Goal: Information Seeking & Learning: Check status

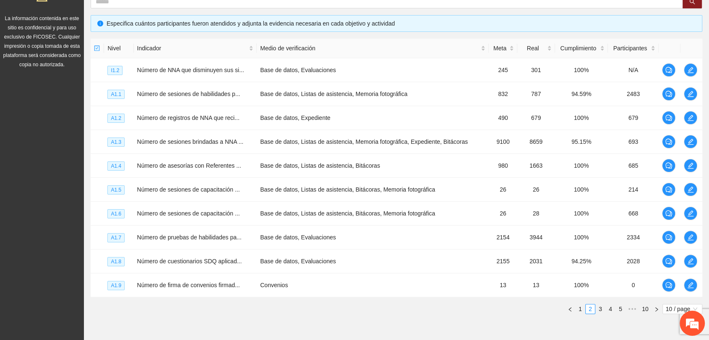
scroll to position [186, 0]
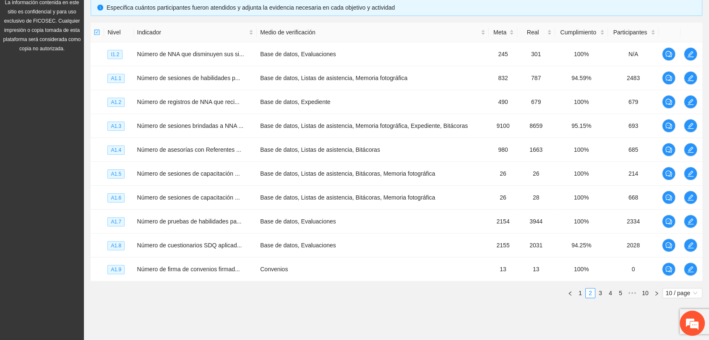
click at [228, 306] on div "Objetivo general Meta: 500.00 Real: 532.00 Cumplimiento: 96.25 % Objetivos espe…" at bounding box center [396, 108] width 625 height 407
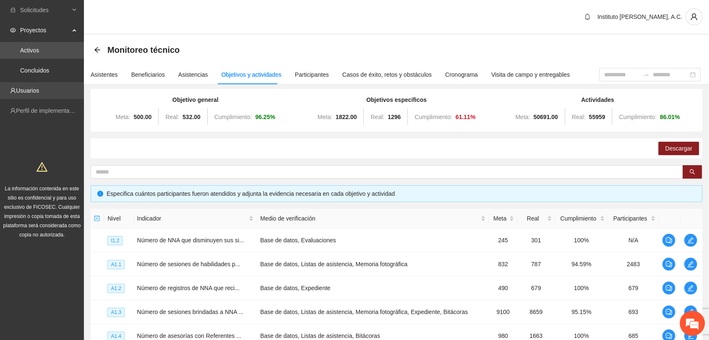
scroll to position [0, 0]
click at [39, 54] on link "Activos" at bounding box center [29, 50] width 19 height 7
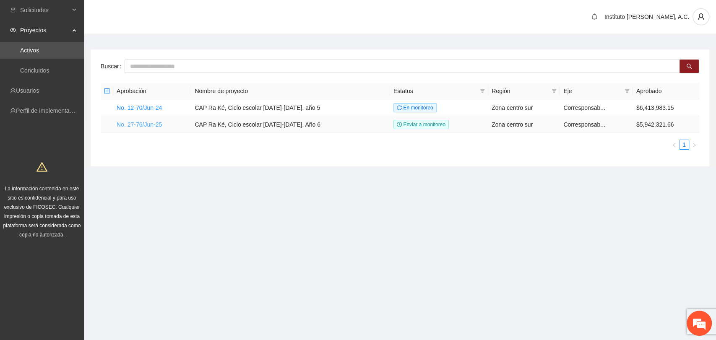
click at [142, 125] on link "No. 27-76/Jun-25" at bounding box center [139, 124] width 45 height 7
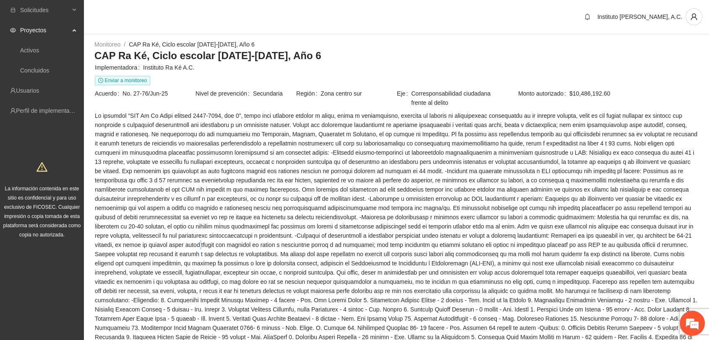
click at [107, 240] on span at bounding box center [397, 249] width 604 height 277
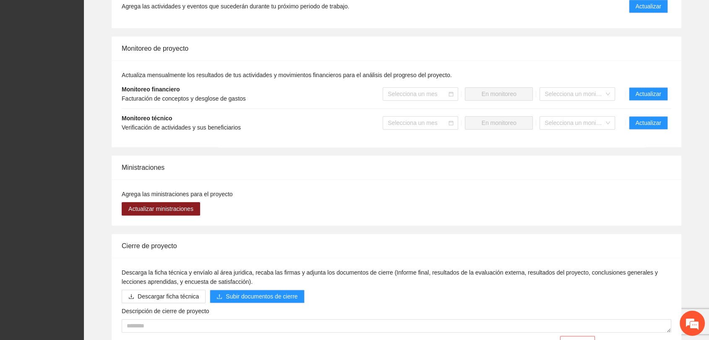
scroll to position [936, 0]
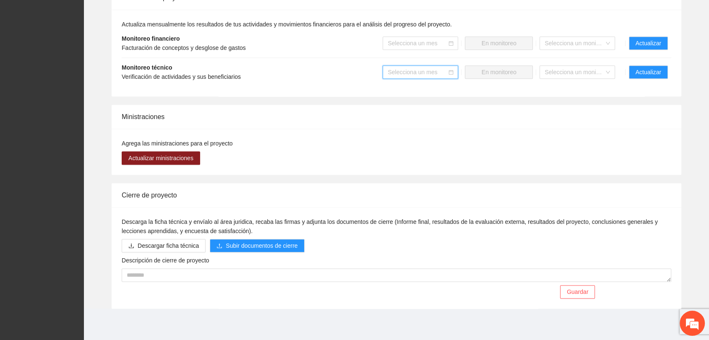
click at [434, 75] on input "search" at bounding box center [418, 72] width 60 height 13
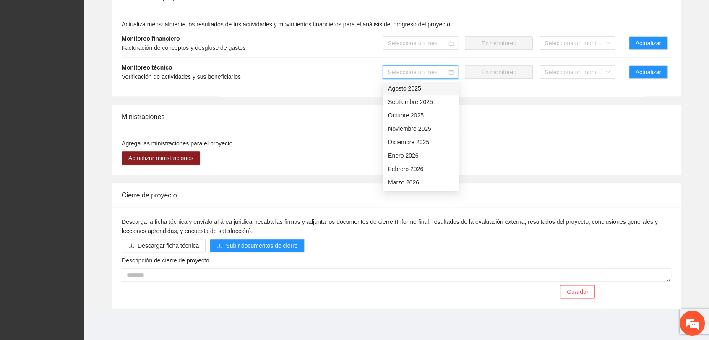
drag, startPoint x: 407, startPoint y: 85, endPoint x: 455, endPoint y: 85, distance: 47.8
click at [407, 86] on div "Agosto 2025" at bounding box center [420, 88] width 65 height 9
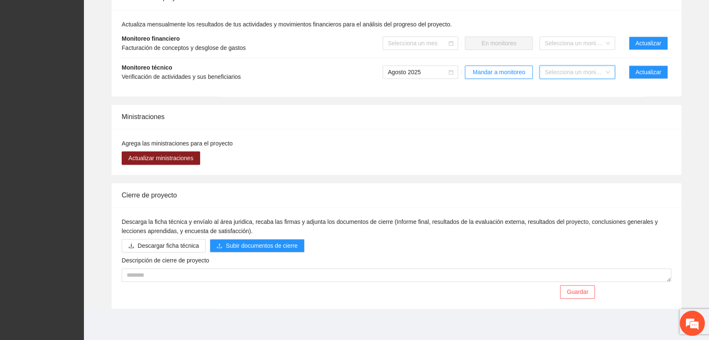
click at [574, 74] on input "search" at bounding box center [575, 72] width 60 height 13
click at [433, 71] on span "Agosto 2025" at bounding box center [420, 72] width 65 height 13
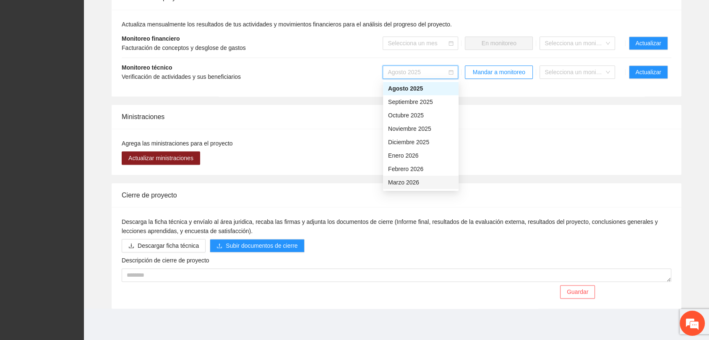
click at [507, 125] on div "Ministraciones" at bounding box center [397, 117] width 550 height 24
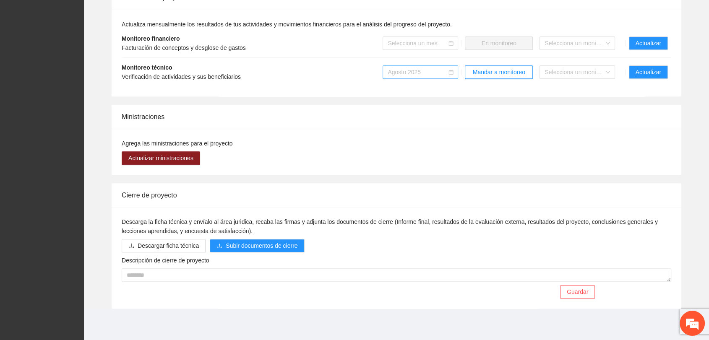
click at [438, 72] on span "Agosto 2025" at bounding box center [420, 72] width 65 height 13
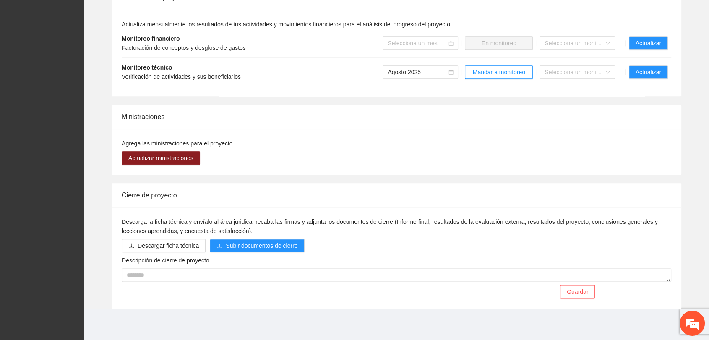
click at [248, 116] on div "Ministraciones" at bounding box center [397, 117] width 550 height 24
click at [658, 73] on span "Actualizar" at bounding box center [649, 72] width 26 height 9
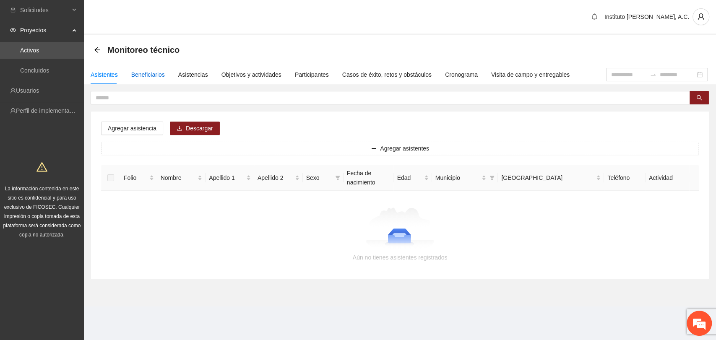
click at [146, 73] on div "Beneficiarios" at bounding box center [148, 74] width 34 height 9
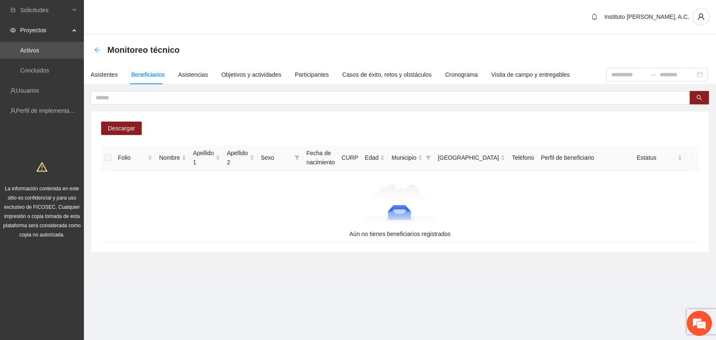
click at [100, 49] on icon "arrow-left" at bounding box center [97, 50] width 7 height 7
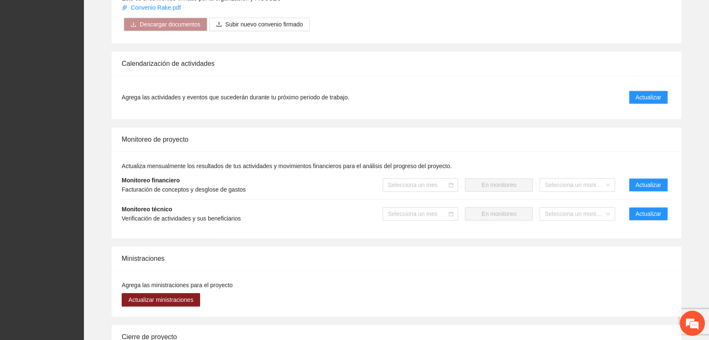
scroll to position [839, 0]
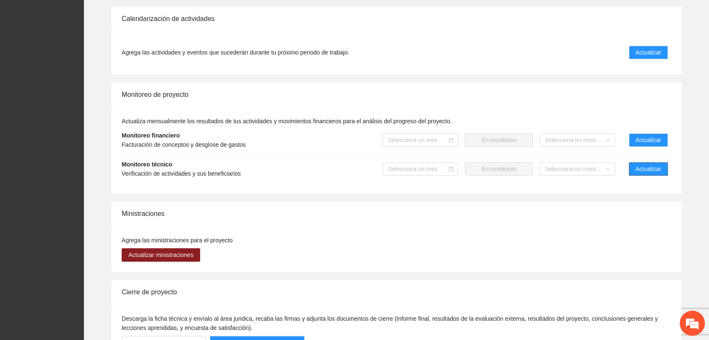
click at [658, 168] on span "Actualizar" at bounding box center [649, 169] width 26 height 9
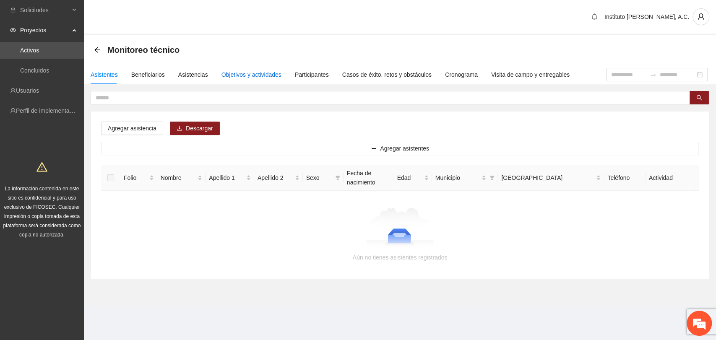
click at [246, 76] on div "Objetivos y actividades" at bounding box center [252, 74] width 60 height 9
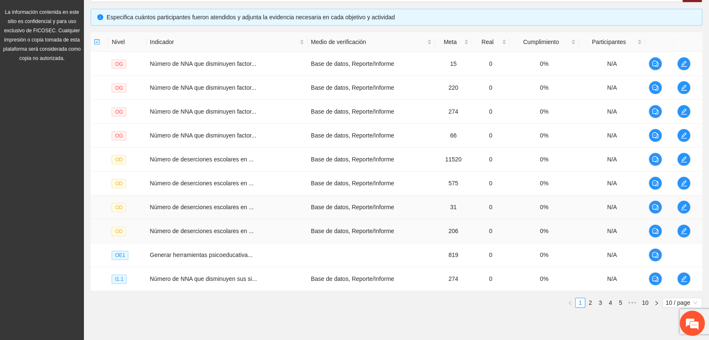
scroll to position [161, 0]
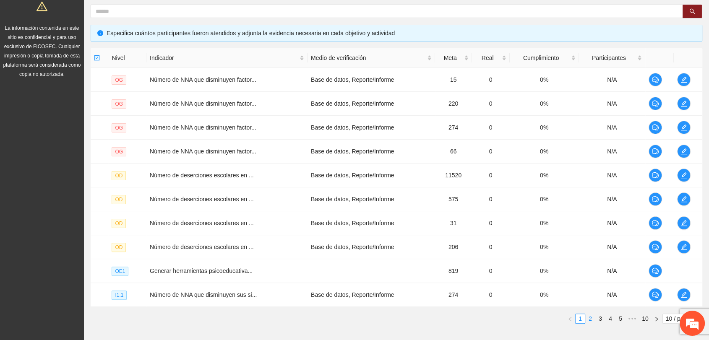
click at [591, 318] on link "2" at bounding box center [590, 318] width 9 height 9
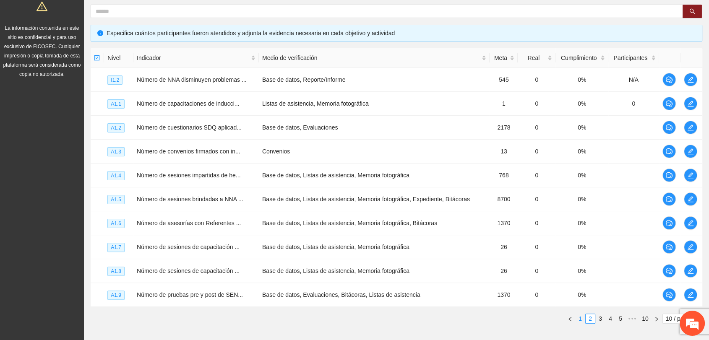
click at [580, 317] on link "1" at bounding box center [580, 318] width 9 height 9
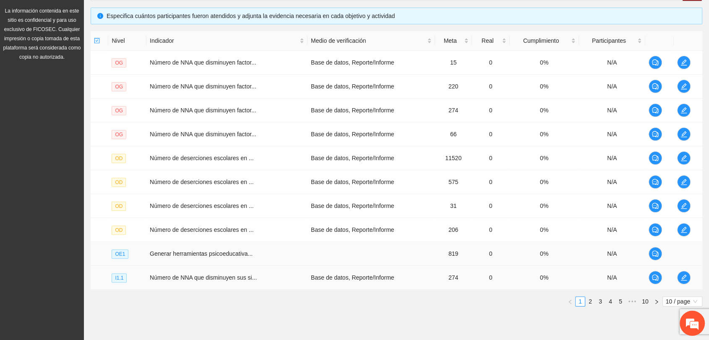
scroll to position [207, 0]
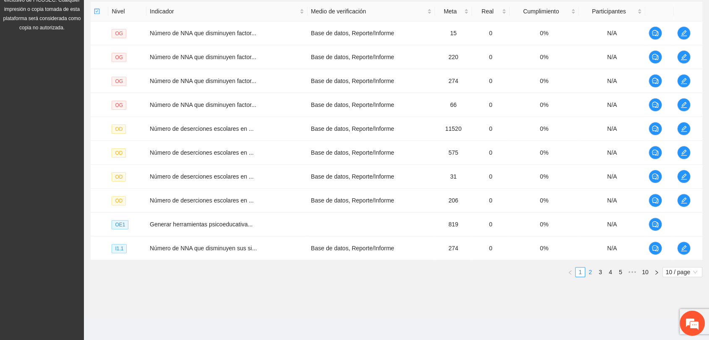
click at [592, 270] on link "2" at bounding box center [590, 272] width 9 height 9
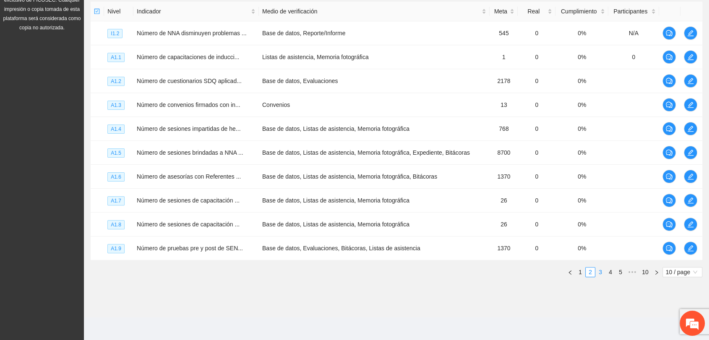
click at [601, 273] on link "3" at bounding box center [600, 272] width 9 height 9
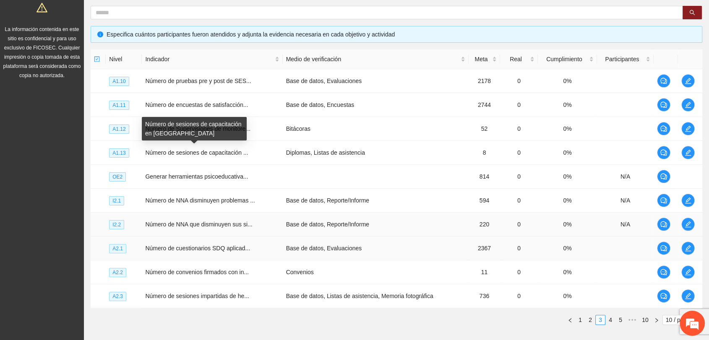
scroll to position [161, 0]
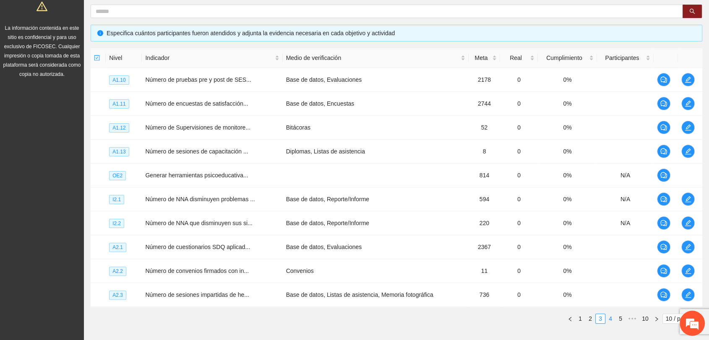
click at [610, 316] on link "4" at bounding box center [610, 318] width 9 height 9
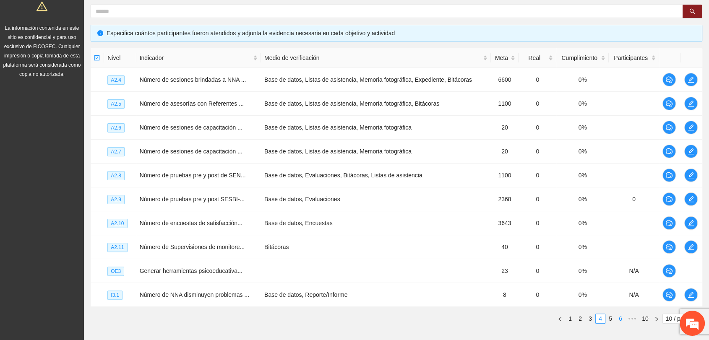
click at [608, 318] on link "5" at bounding box center [610, 318] width 9 height 9
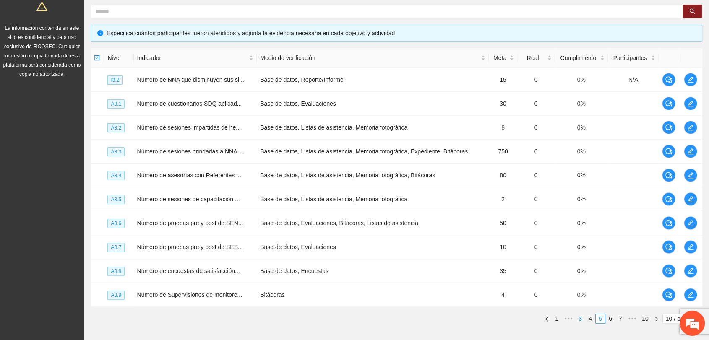
click at [579, 316] on link "3" at bounding box center [580, 318] width 9 height 9
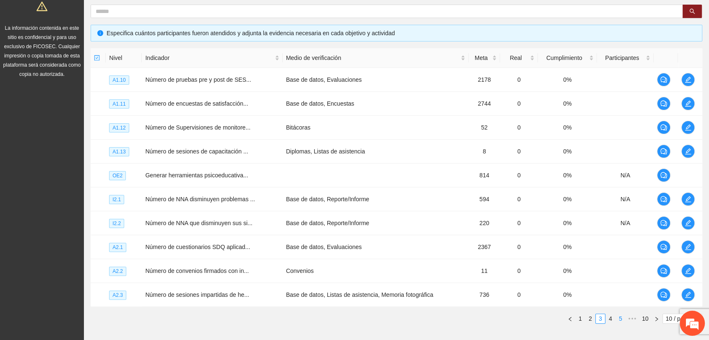
click at [619, 316] on link "5" at bounding box center [620, 318] width 9 height 9
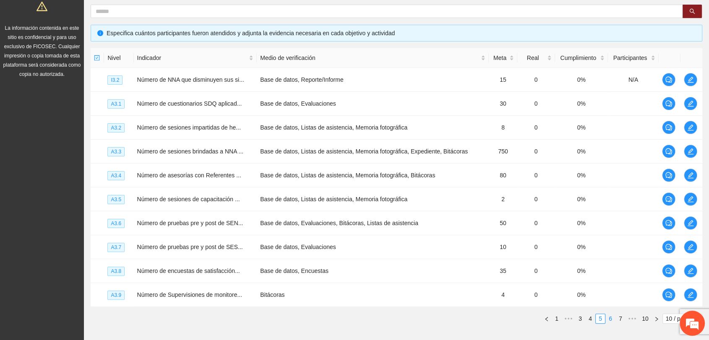
click at [611, 319] on link "6" at bounding box center [610, 318] width 9 height 9
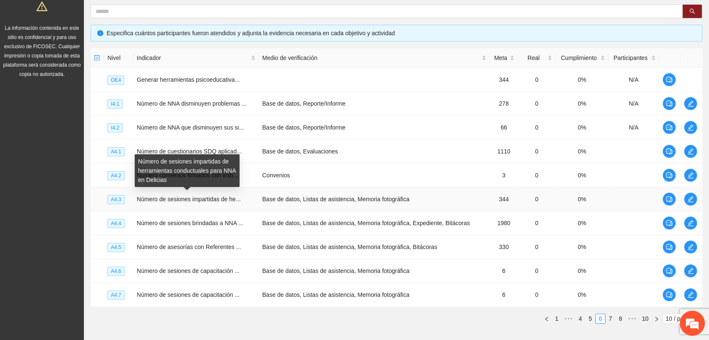
click at [163, 200] on span "Número de sesiones impartidas de he..." at bounding box center [189, 199] width 104 height 7
click at [166, 207] on td "Número de sesiones impartidas de he..." at bounding box center [195, 200] width 125 height 24
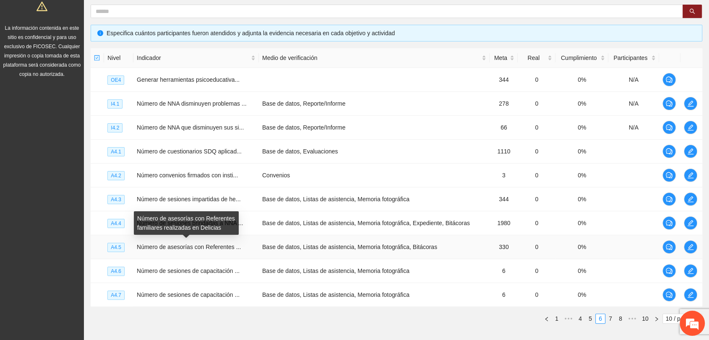
click at [163, 250] on td "Número de asesorías con Referentes ..." at bounding box center [195, 247] width 125 height 24
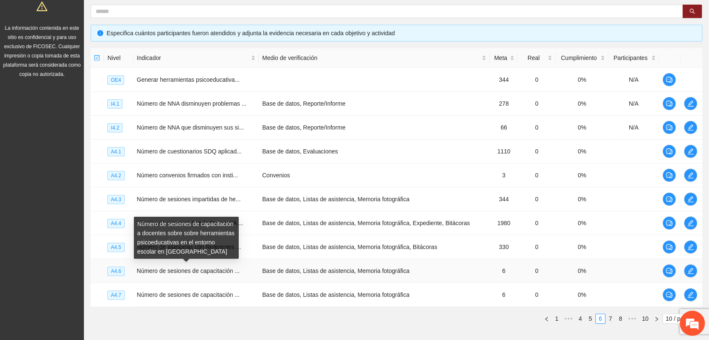
click at [167, 269] on span "Número de sesiones de capacitación ..." at bounding box center [188, 271] width 103 height 7
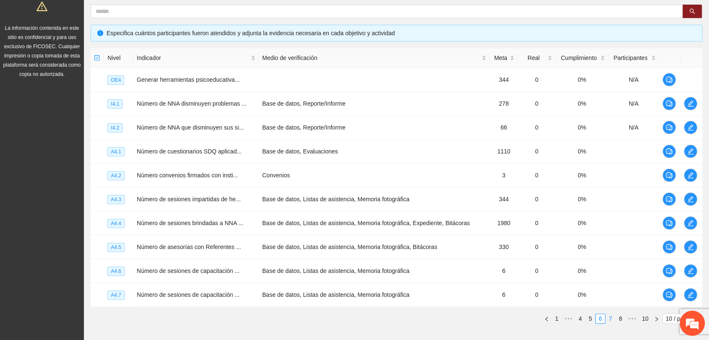
click at [610, 316] on link "7" at bounding box center [610, 318] width 9 height 9
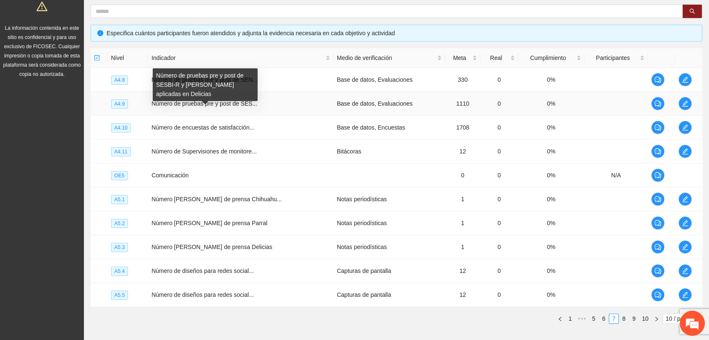
click at [175, 102] on span "Número de pruebas pre y post de SES..." at bounding box center [205, 103] width 106 height 7
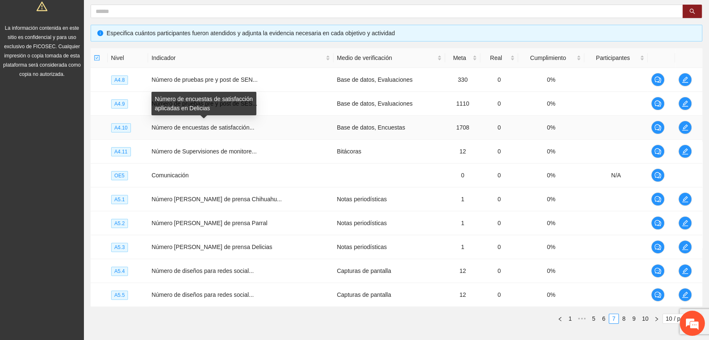
click at [179, 126] on span "Número de encuestas de satisfacción..." at bounding box center [203, 127] width 103 height 7
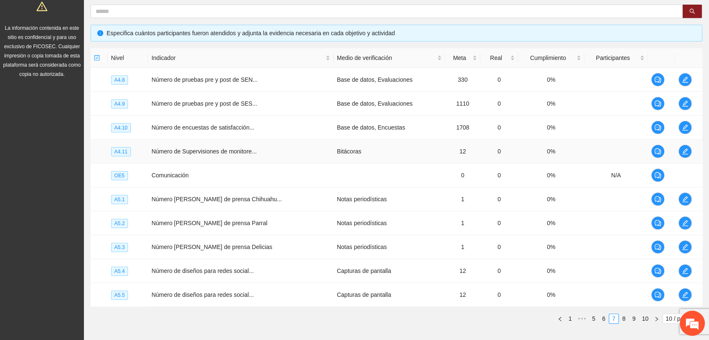
click at [180, 151] on span "Número de Supervisiones de monitore..." at bounding box center [204, 151] width 105 height 7
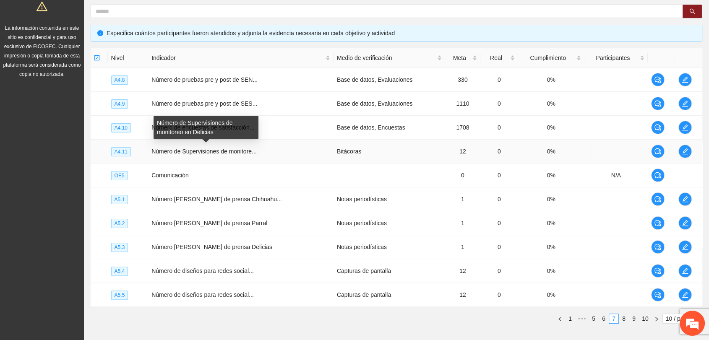
click at [179, 151] on span "Número de Supervisiones de monitore..." at bounding box center [204, 151] width 105 height 7
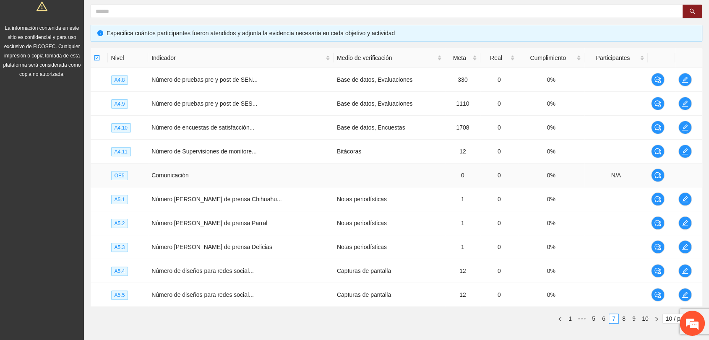
click at [175, 175] on td "Comunicación" at bounding box center [241, 176] width 186 height 24
click at [184, 199] on span "Número [PERSON_NAME] de prensa Chihuahu..." at bounding box center [217, 199] width 130 height 7
click at [623, 317] on link "8" at bounding box center [623, 318] width 9 height 9
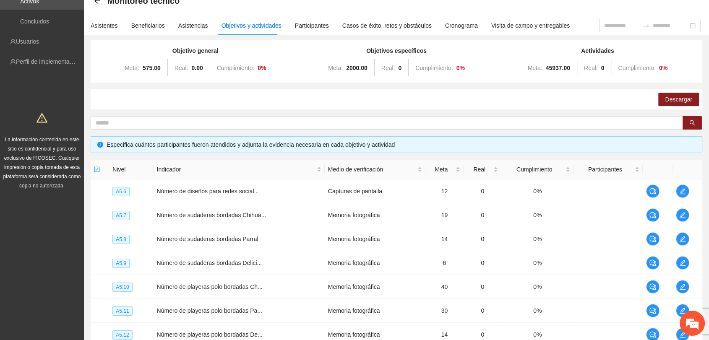
scroll to position [21, 0]
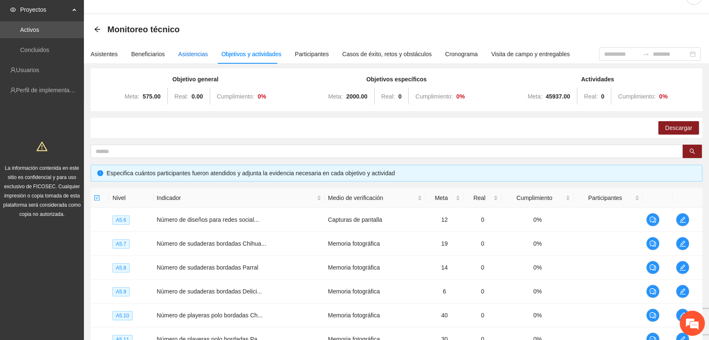
click at [190, 55] on div "Asistencias" at bounding box center [193, 54] width 30 height 9
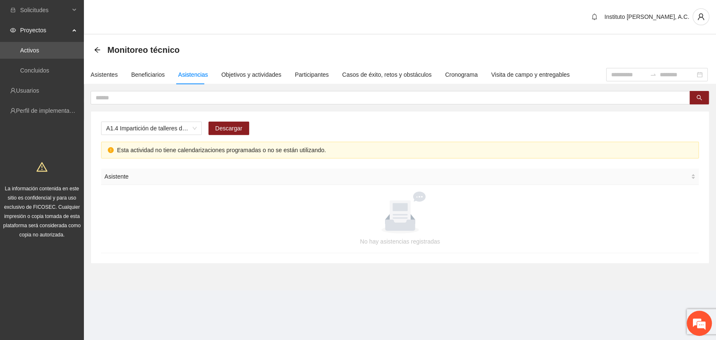
click at [277, 127] on div "A1.4 Impartición de talleres de herramientas conductuales en el entorno escolar…" at bounding box center [400, 132] width 598 height 20
click at [265, 117] on div "A1.4 Impartición de talleres de herramientas conductuales en el entorno escolar…" at bounding box center [400, 188] width 618 height 152
click at [244, 75] on div "Objetivos y actividades" at bounding box center [252, 74] width 60 height 9
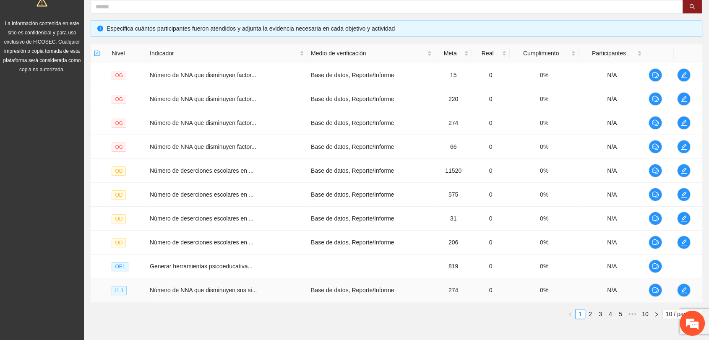
scroll to position [186, 0]
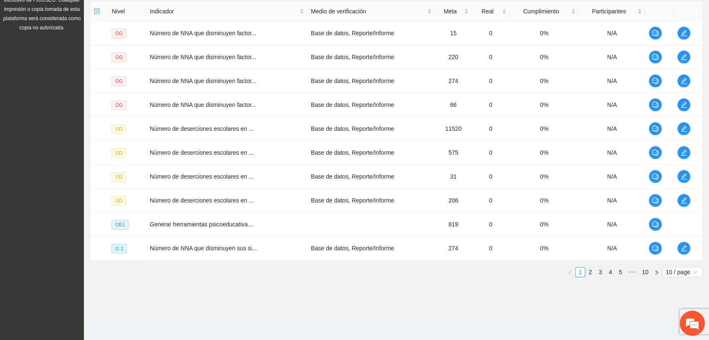
click at [223, 271] on ul "1 2 3 4 5 ••• 10 10 / page" at bounding box center [397, 272] width 612 height 10
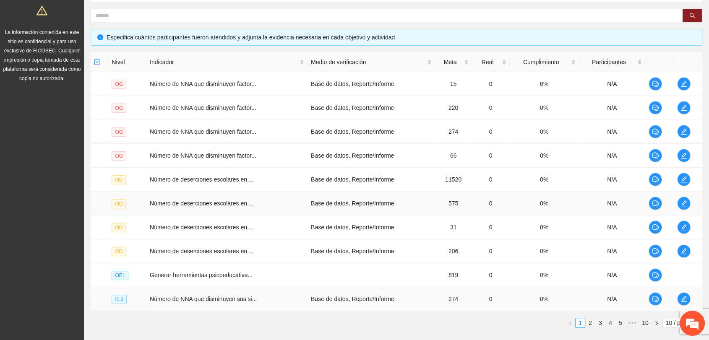
scroll to position [207, 0]
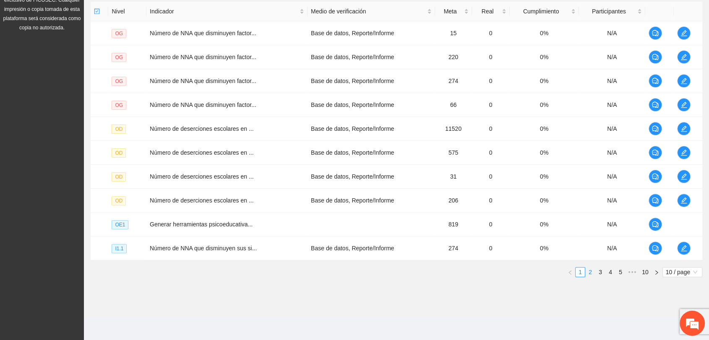
click at [587, 270] on link "2" at bounding box center [590, 272] width 9 height 9
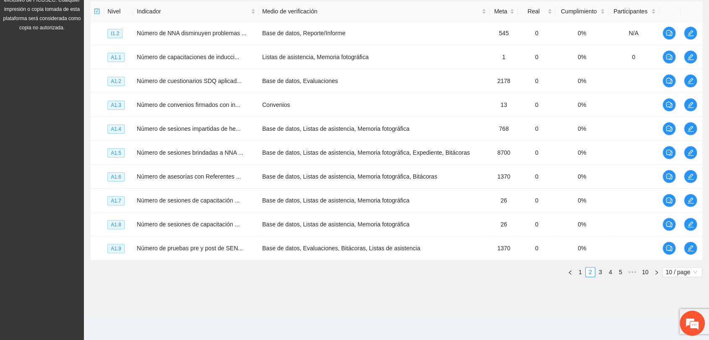
click at [521, 273] on ul "1 2 3 4 5 ••• 10 10 / page" at bounding box center [397, 272] width 612 height 10
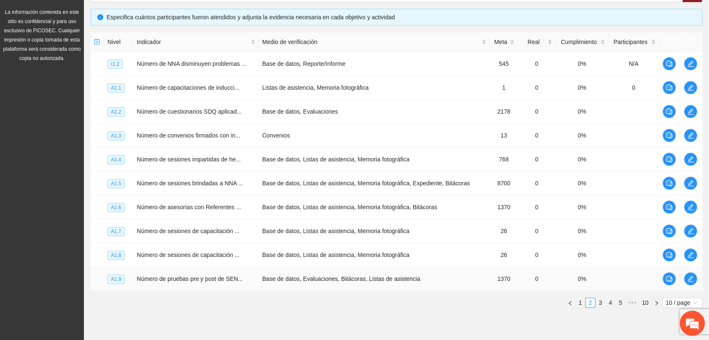
scroll to position [161, 0]
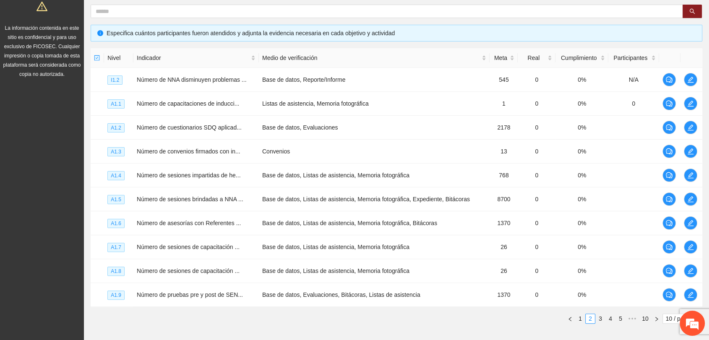
click at [250, 324] on div "Nivel Indicador Medio de verificación Meta Real Cumplimiento Participantes I1.2…" at bounding box center [397, 189] width 612 height 282
click at [212, 315] on ul "1 2 3 4 5 ••• 10 10 / page" at bounding box center [397, 319] width 612 height 10
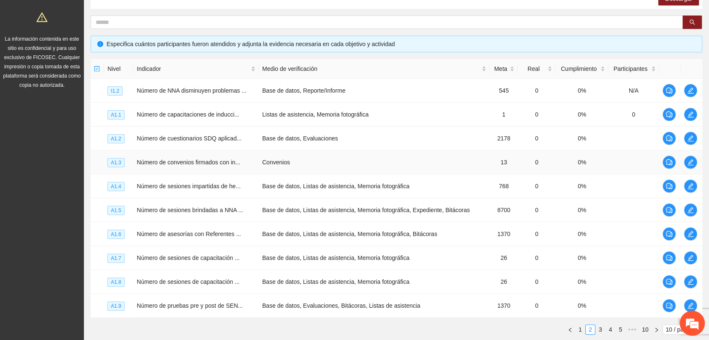
scroll to position [207, 0]
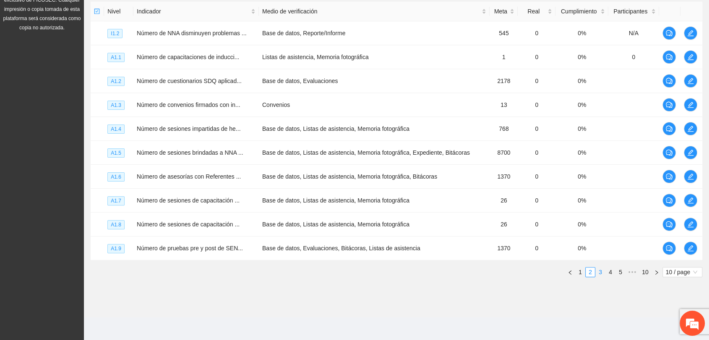
click at [600, 273] on link "3" at bounding box center [600, 272] width 9 height 9
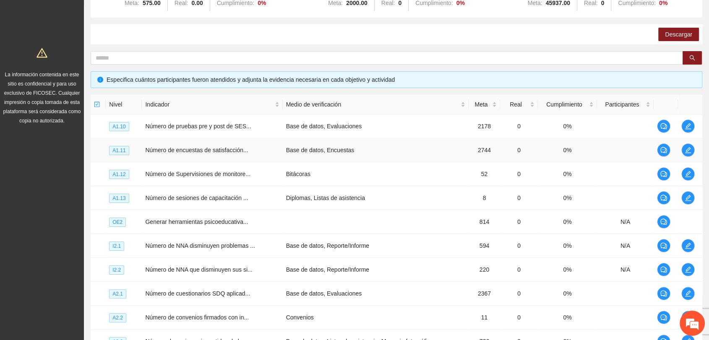
scroll to position [0, 0]
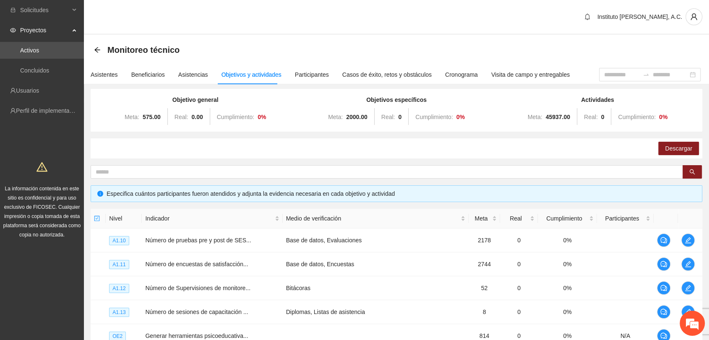
click at [343, 147] on div "Descargar" at bounding box center [397, 149] width 612 height 20
click at [431, 159] on div "Objetivo general Meta: 575.00 Real: 0.00 Cumplimiento: 0 % Objetivos específico…" at bounding box center [397, 290] width 612 height 402
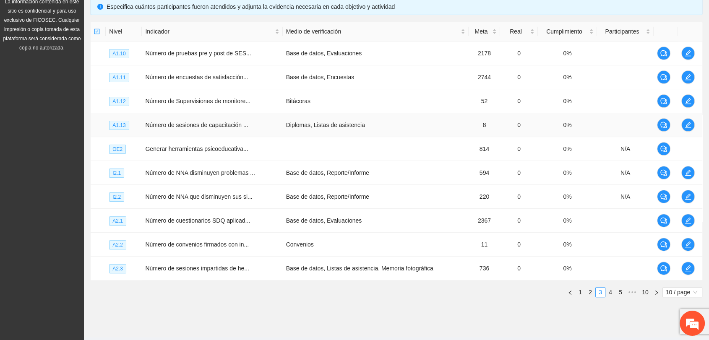
scroll to position [207, 0]
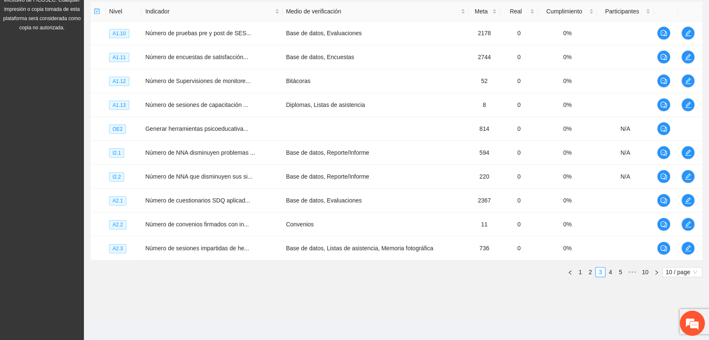
click at [386, 290] on div "Objetivo general Meta: 575.00 Real: 0.00 Cumplimiento: 0 % Objetivos específico…" at bounding box center [396, 87] width 625 height 407
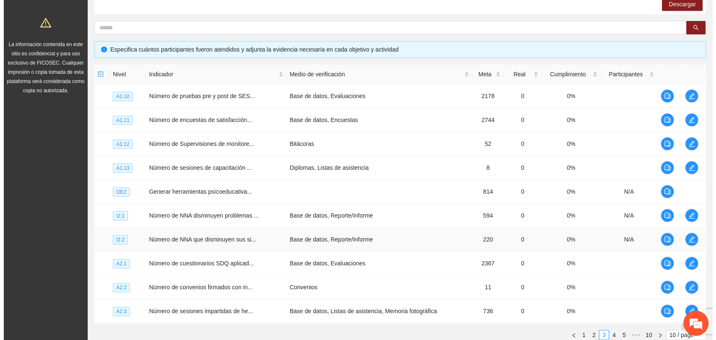
scroll to position [0, 0]
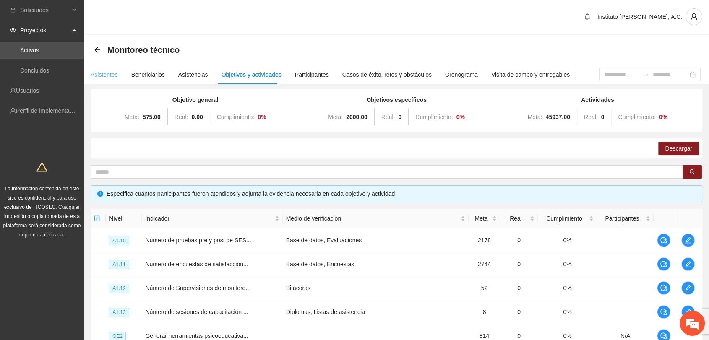
click at [105, 78] on div "Asistentes" at bounding box center [104, 74] width 27 height 19
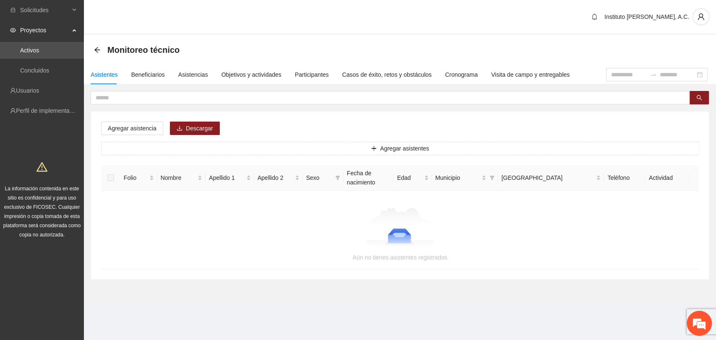
click at [288, 120] on div "Agregar asistencia Descargar Agregar asistentes Folio Nombre Apellido 1 Apellid…" at bounding box center [400, 196] width 618 height 168
click at [155, 80] on div "Beneficiarios" at bounding box center [148, 74] width 34 height 19
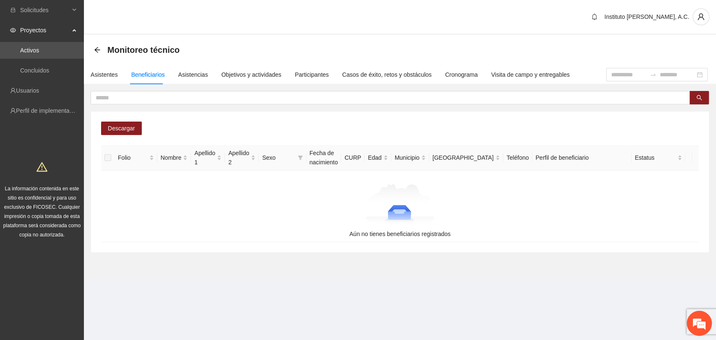
click at [264, 118] on div "Descargar Folio Nombre Apellido 1 Apellido 2 Sexo Fecha de nacimiento CURP Edad…" at bounding box center [400, 182] width 618 height 141
click at [191, 79] on div "Asistencias" at bounding box center [193, 74] width 30 height 19
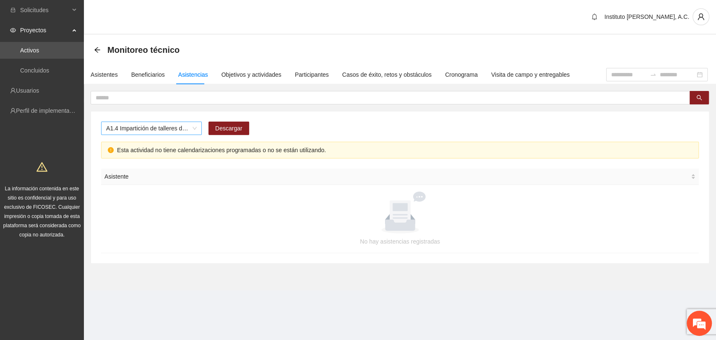
click at [141, 128] on span "A1.4 Impartición de talleres de herramientas conductuales en el entorno escolar…" at bounding box center [151, 128] width 91 height 13
click at [150, 133] on span "A1.4 Impartición de talleres de herramientas conductuales en el entorno escolar…" at bounding box center [151, 128] width 91 height 13
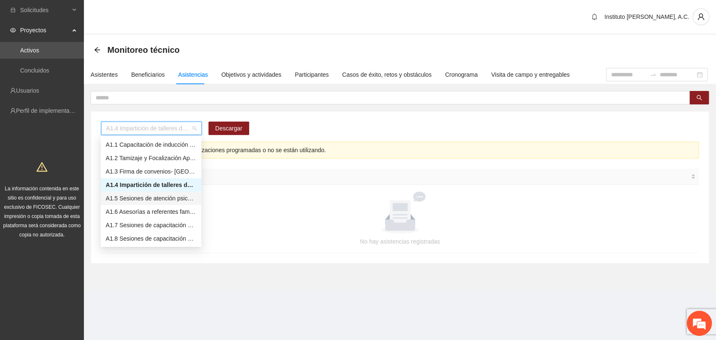
click at [127, 195] on div "A1.5 Sesiones de atención psicológica a NNA detectados con factores de riesgo -…" at bounding box center [151, 198] width 91 height 9
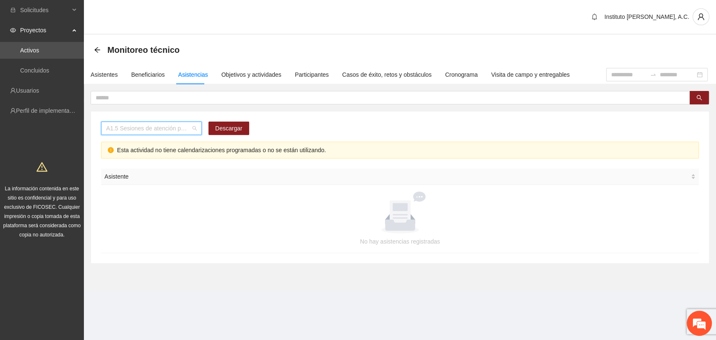
click at [148, 132] on span "A1.5 Sesiones de atención psicológica a NNA detectados con factores de riesgo -…" at bounding box center [151, 128] width 91 height 13
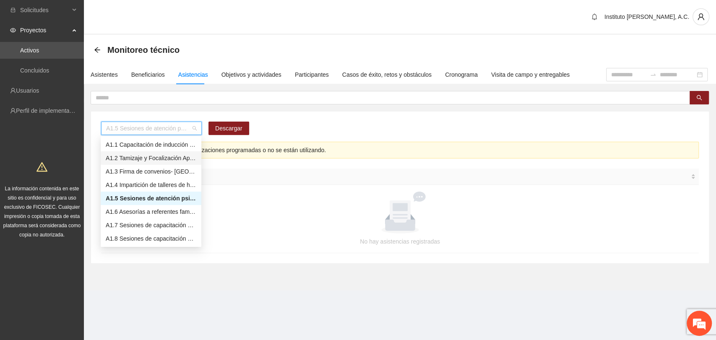
click at [120, 160] on div "A1.2 Tamizaje y Focalización Aplicación de Cuestionario SDQ-CAS - [GEOGRAPHIC_D…" at bounding box center [151, 158] width 91 height 9
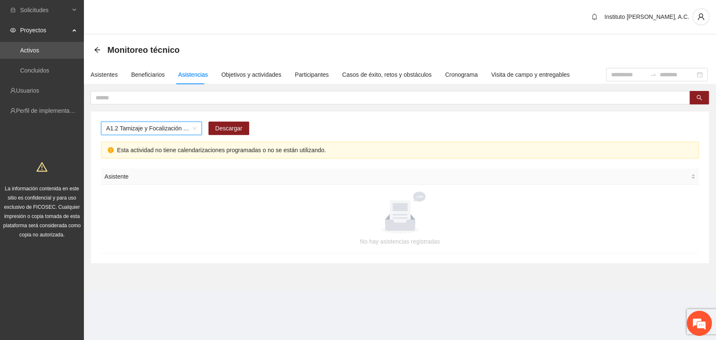
click at [309, 125] on div "A1.2 Tamizaje y Focalización Aplicación de Cuestionario SDQ-CAS - Chihuahua A1.…" at bounding box center [400, 132] width 598 height 20
click at [104, 75] on div "Asistentes" at bounding box center [104, 74] width 27 height 9
